Goal: Task Accomplishment & Management: Complete application form

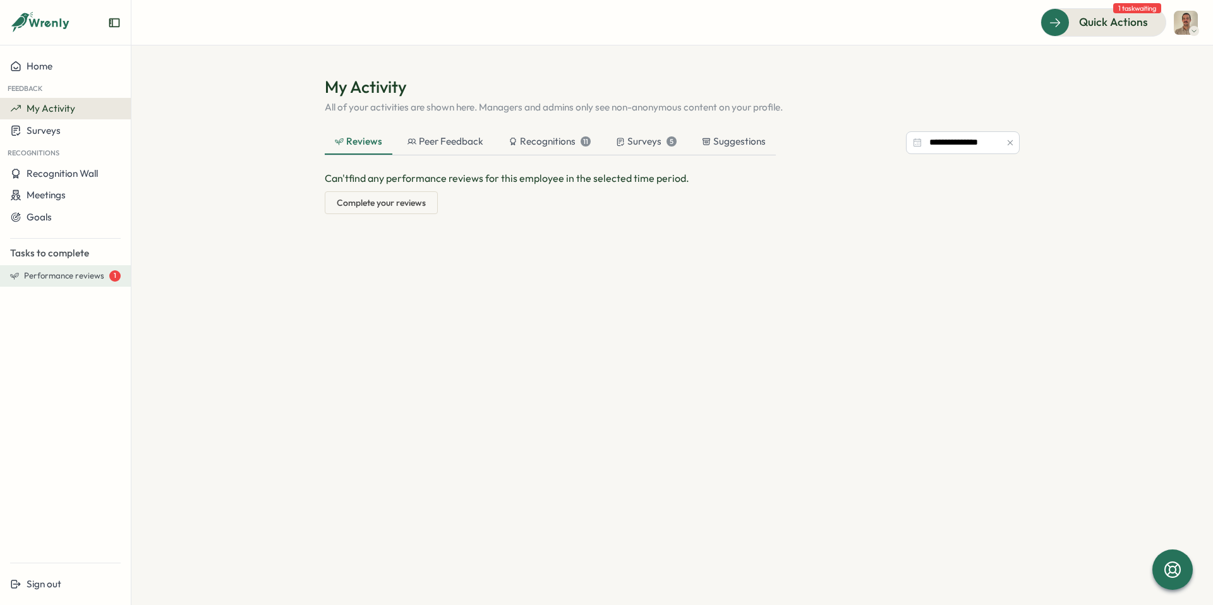
click at [69, 279] on span "Performance reviews" at bounding box center [64, 275] width 80 height 11
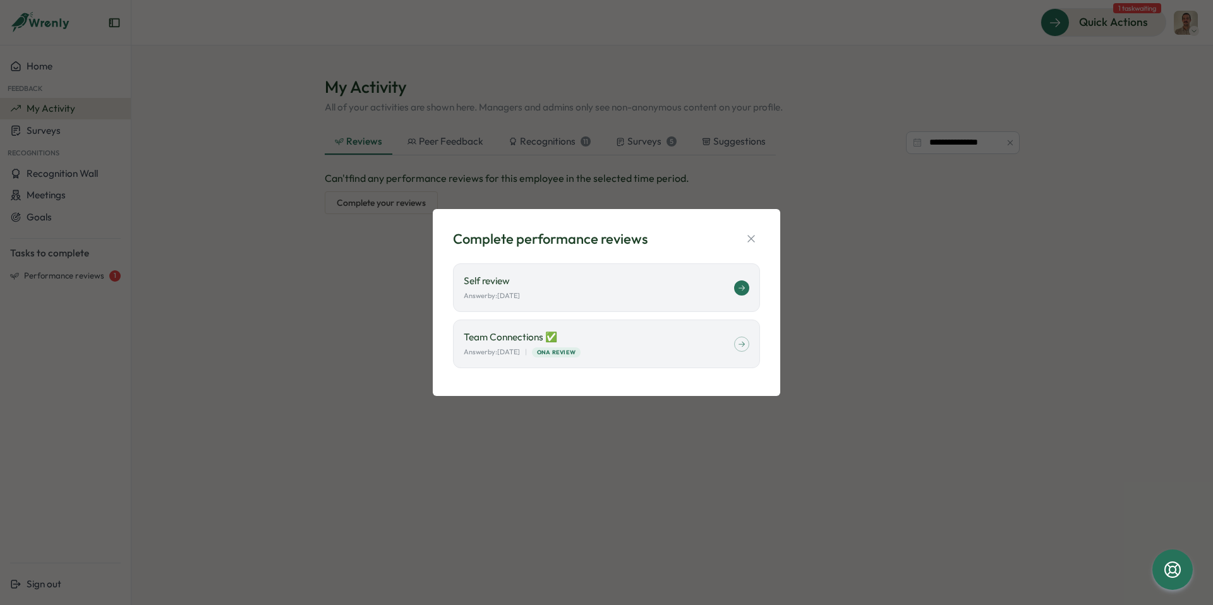
click at [701, 292] on div "Answer by: [DATE]" at bounding box center [599, 296] width 270 height 11
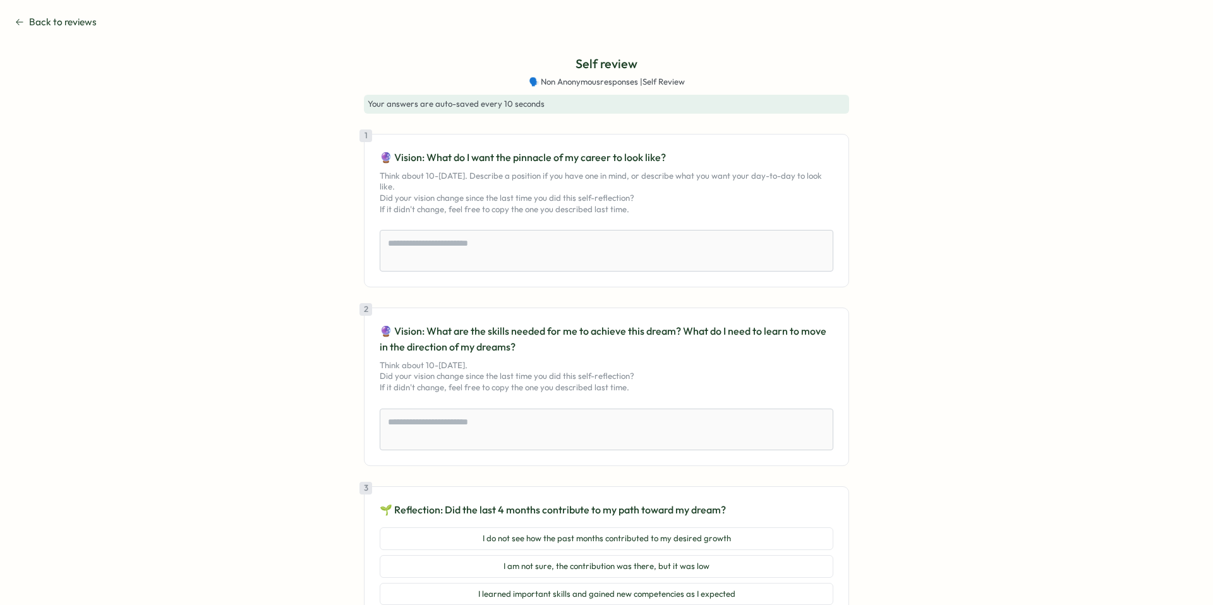
type textarea "*"
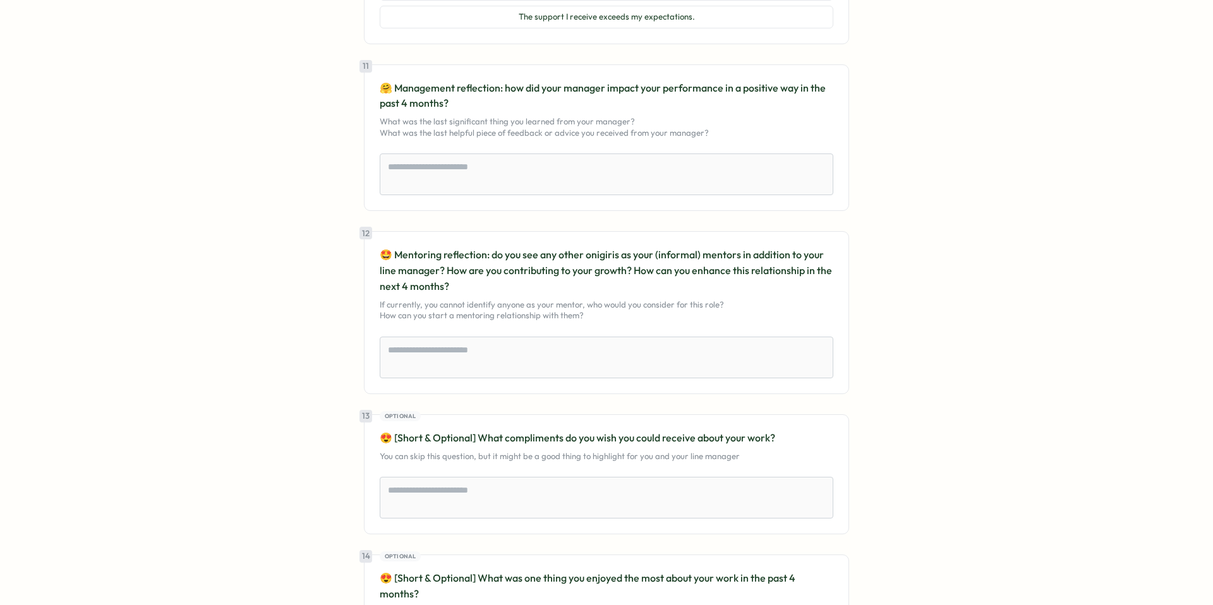
scroll to position [2161, 0]
